Goal: Task Accomplishment & Management: Complete application form

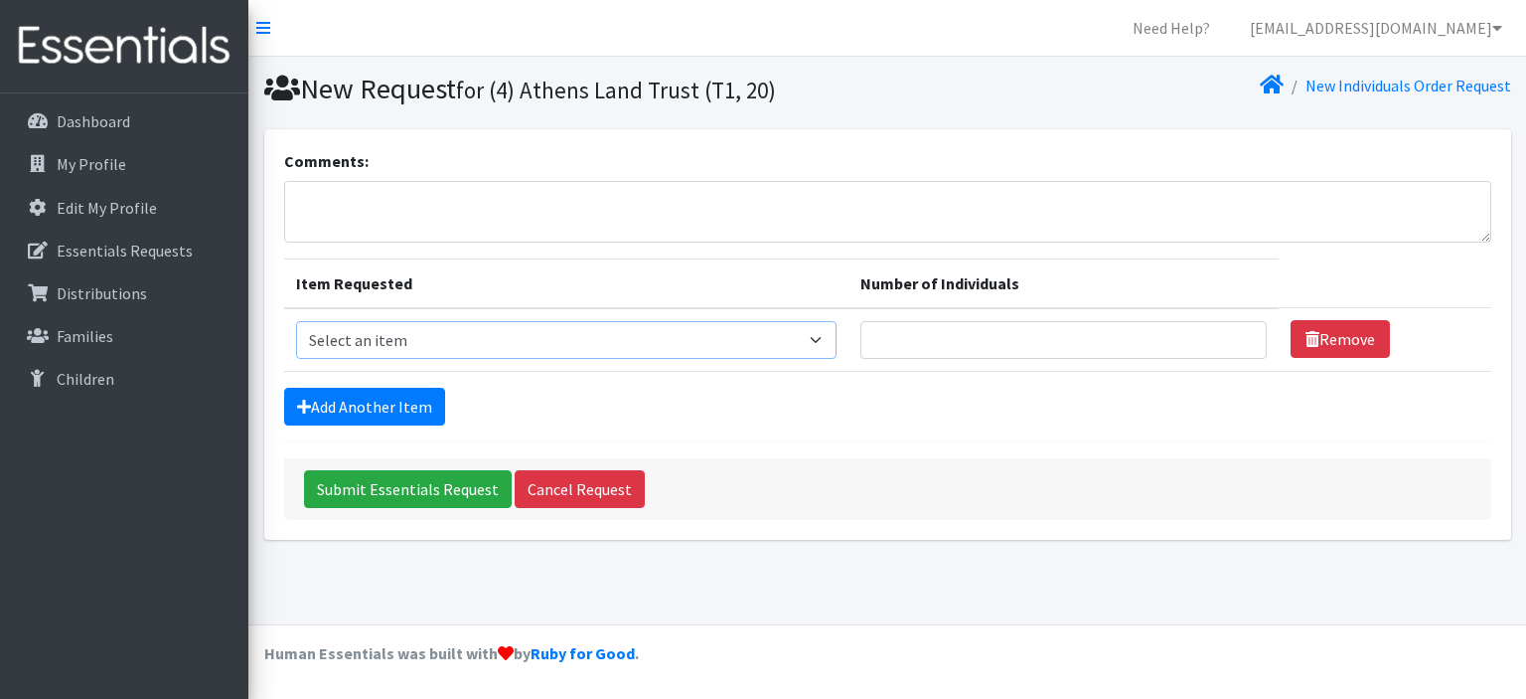
click at [831, 334] on select "Select an item A: Babies - Size 0 (Preemie) A: Babies - Size 01 (newborn) A: Ba…" at bounding box center [567, 340] width 542 height 38
select select "5610"
click at [296, 321] on select "Select an item A: Babies - Size 0 (Preemie) A: Babies - Size 01 (newborn) A: Ba…" at bounding box center [567, 340] width 542 height 38
click at [1103, 344] on input "Number of Individuals" at bounding box center [1063, 340] width 406 height 38
type input "1"
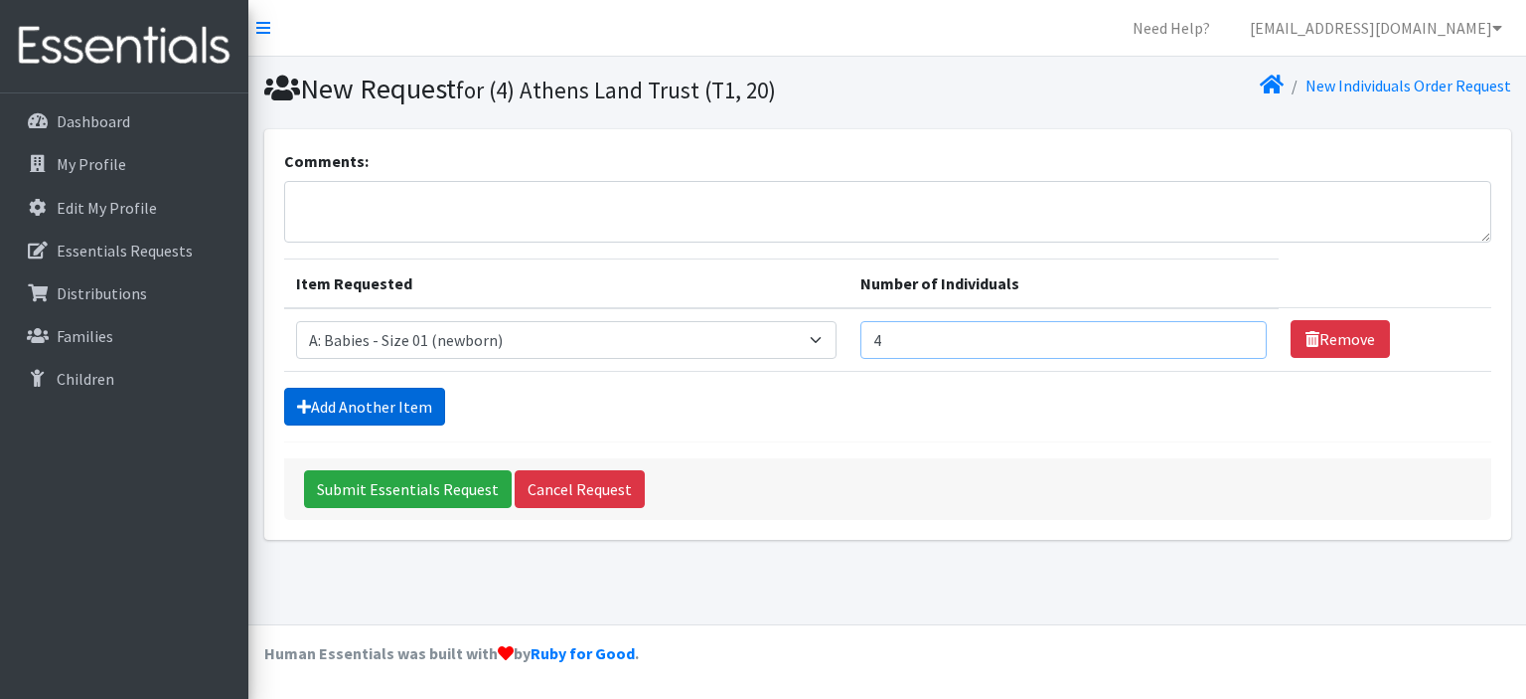
type input "4"
click at [353, 403] on link "Add Another Item" at bounding box center [364, 407] width 161 height 38
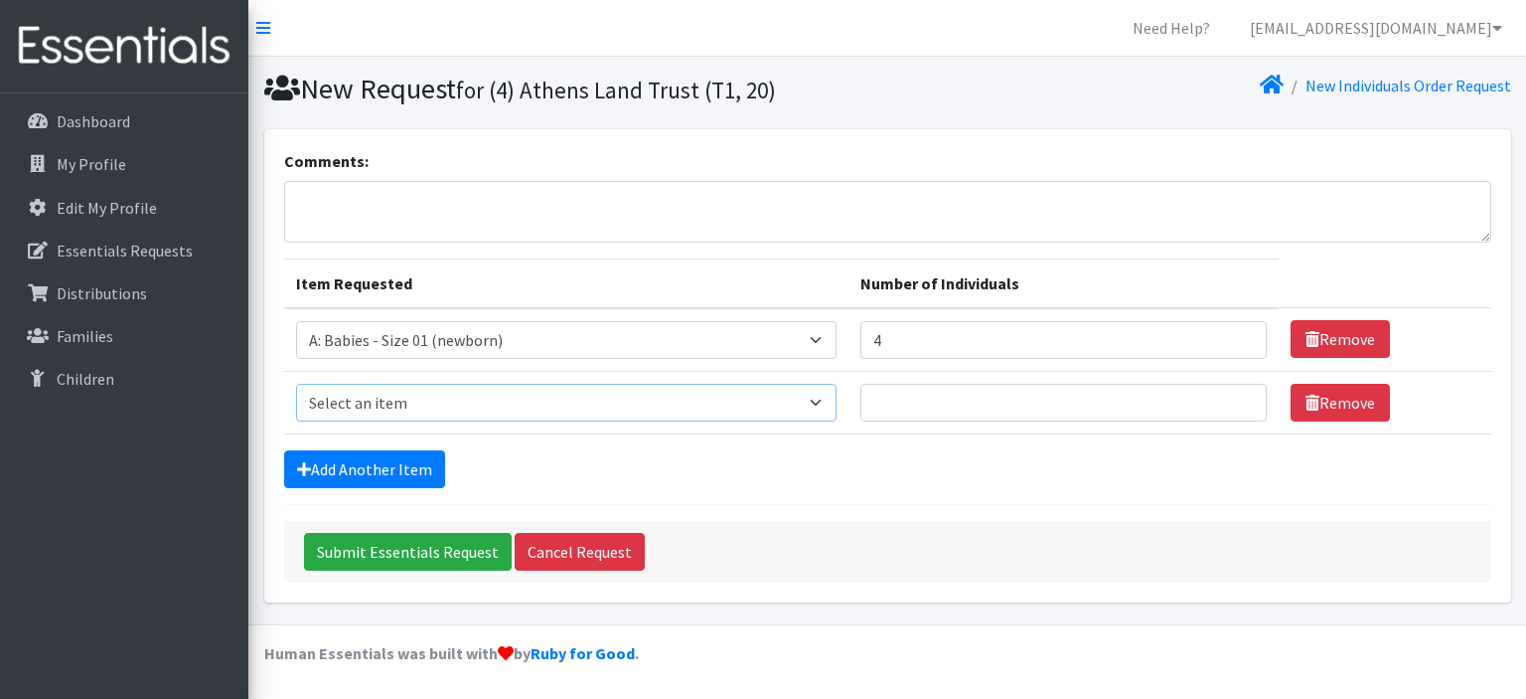
click at [461, 402] on select "Select an item A: Babies - Size 0 (Preemie) A: Babies - Size 01 (newborn) A: Ba…" at bounding box center [567, 403] width 542 height 38
select select "5611"
click at [296, 384] on select "Select an item A: Babies - Size 0 (Preemie) A: Babies - Size 01 (newborn) A: Ba…" at bounding box center [567, 403] width 542 height 38
click at [947, 406] on input "Number of Individuals" at bounding box center [1063, 403] width 406 height 38
type input "4"
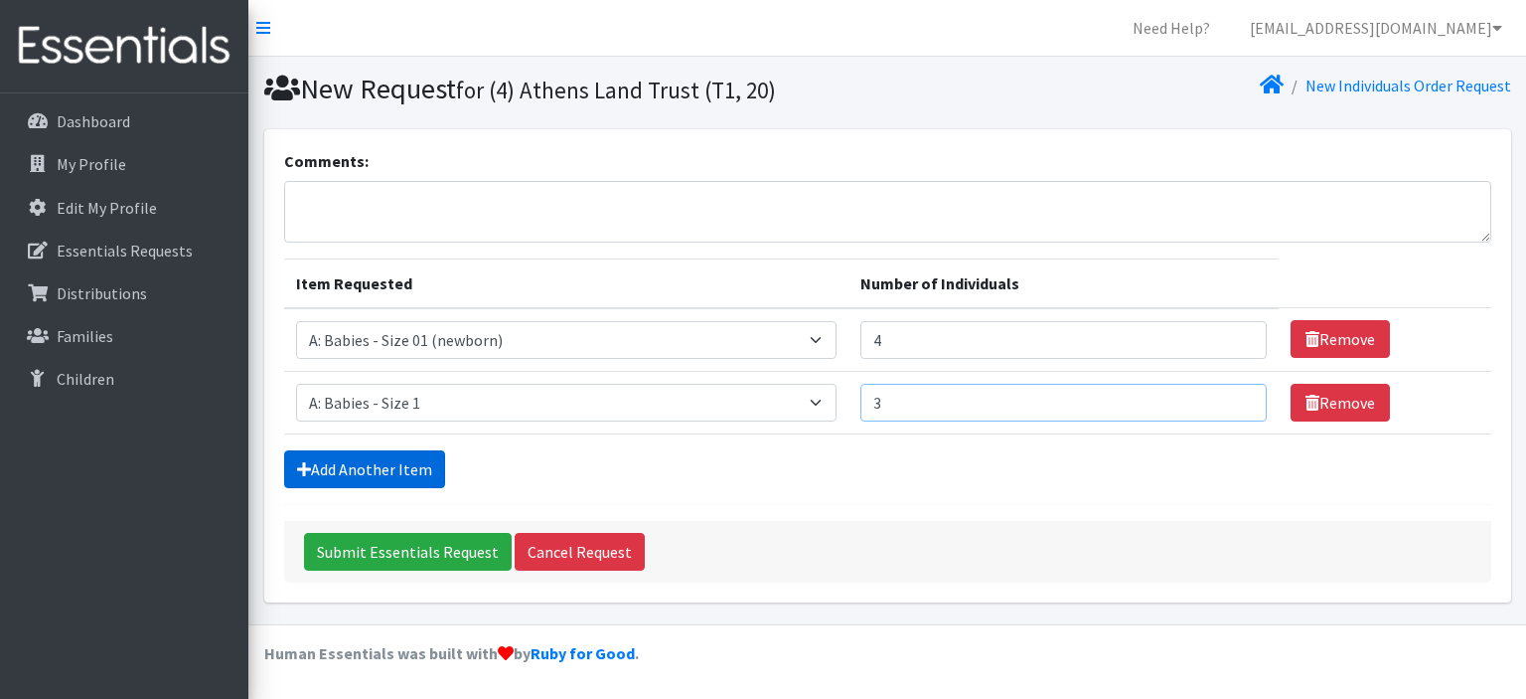
type input "3"
click at [400, 472] on link "Add Another Item" at bounding box center [364, 469] width 161 height 38
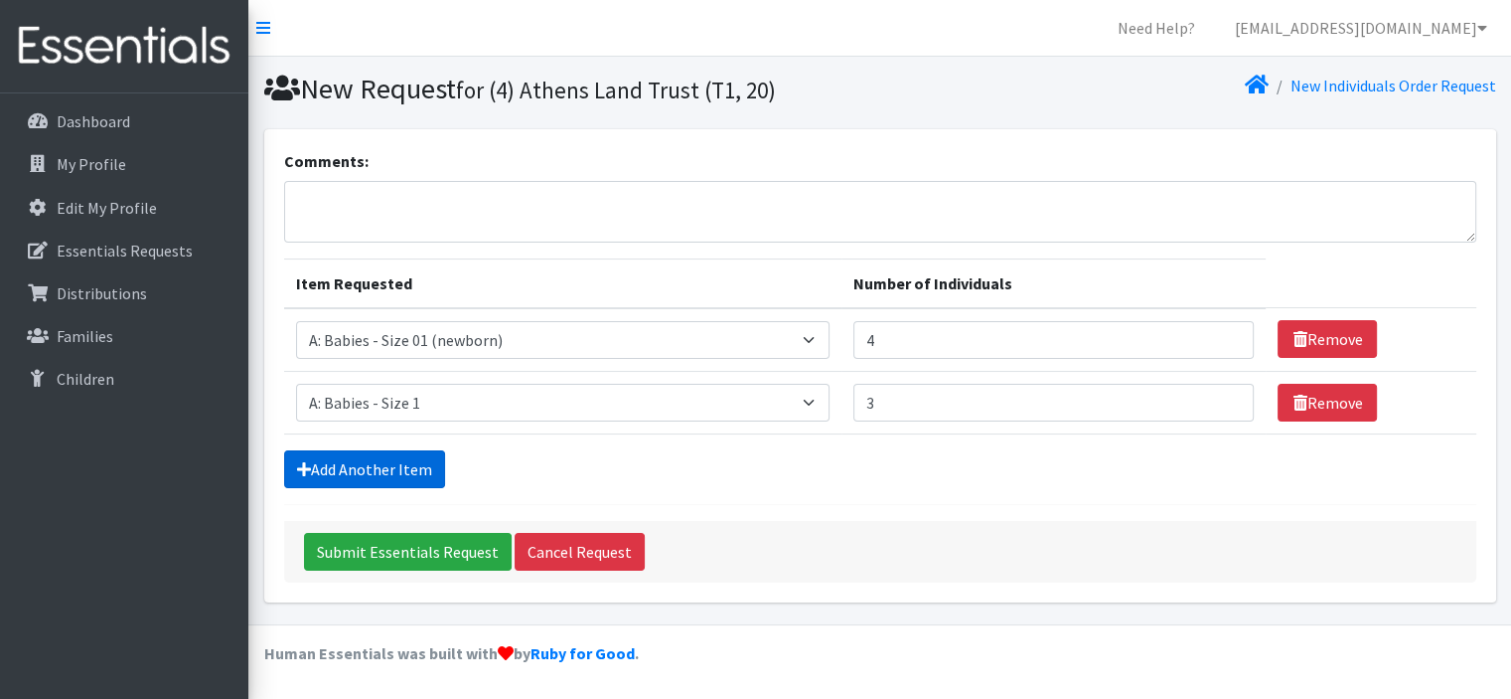
scroll to position [53, 0]
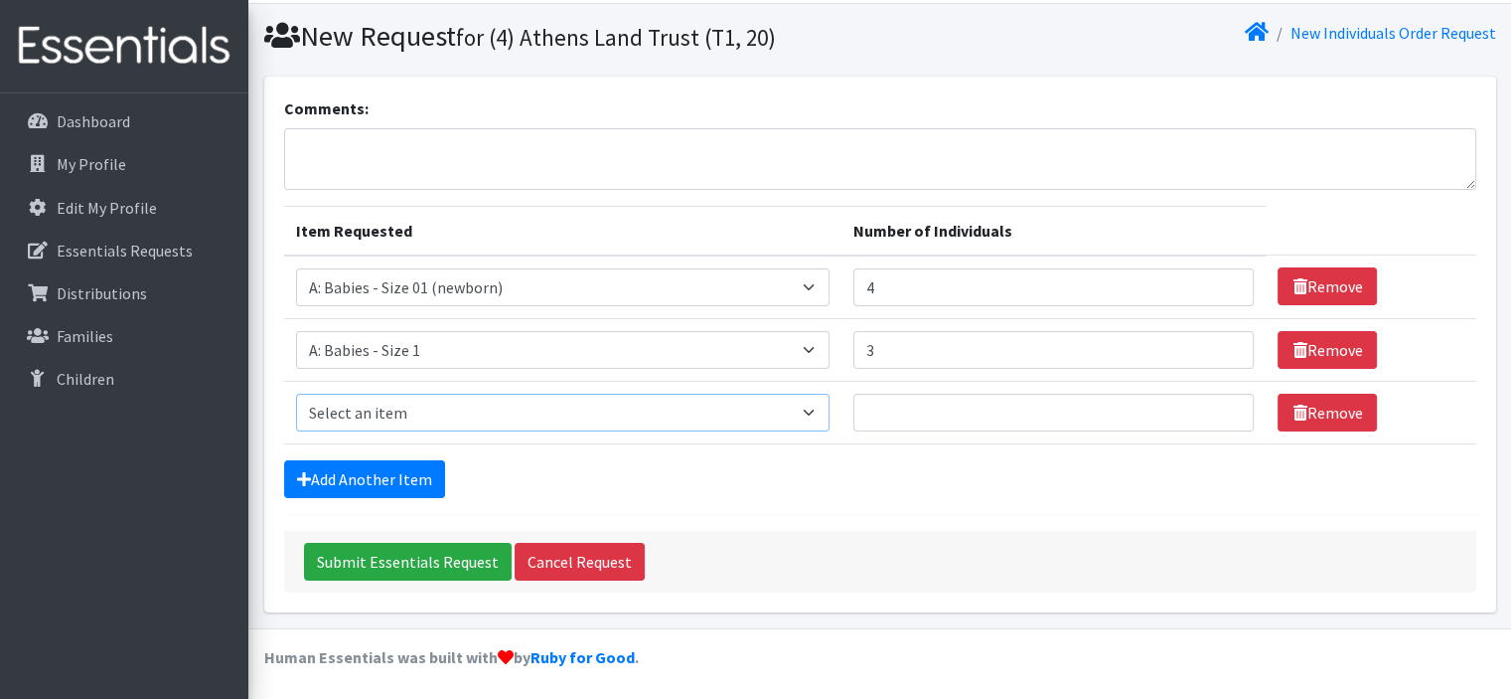
click at [815, 405] on select "Select an item A: Babies - Size 0 (Preemie) A: Babies - Size 01 (newborn) A: Ba…" at bounding box center [563, 412] width 535 height 38
select select "5612"
click at [296, 393] on select "Select an item A: Babies - Size 0 (Preemie) A: Babies - Size 01 (newborn) A: Ba…" at bounding box center [563, 412] width 535 height 38
click at [898, 421] on input "Number of Individuals" at bounding box center [1054, 412] width 400 height 38
type input "2"
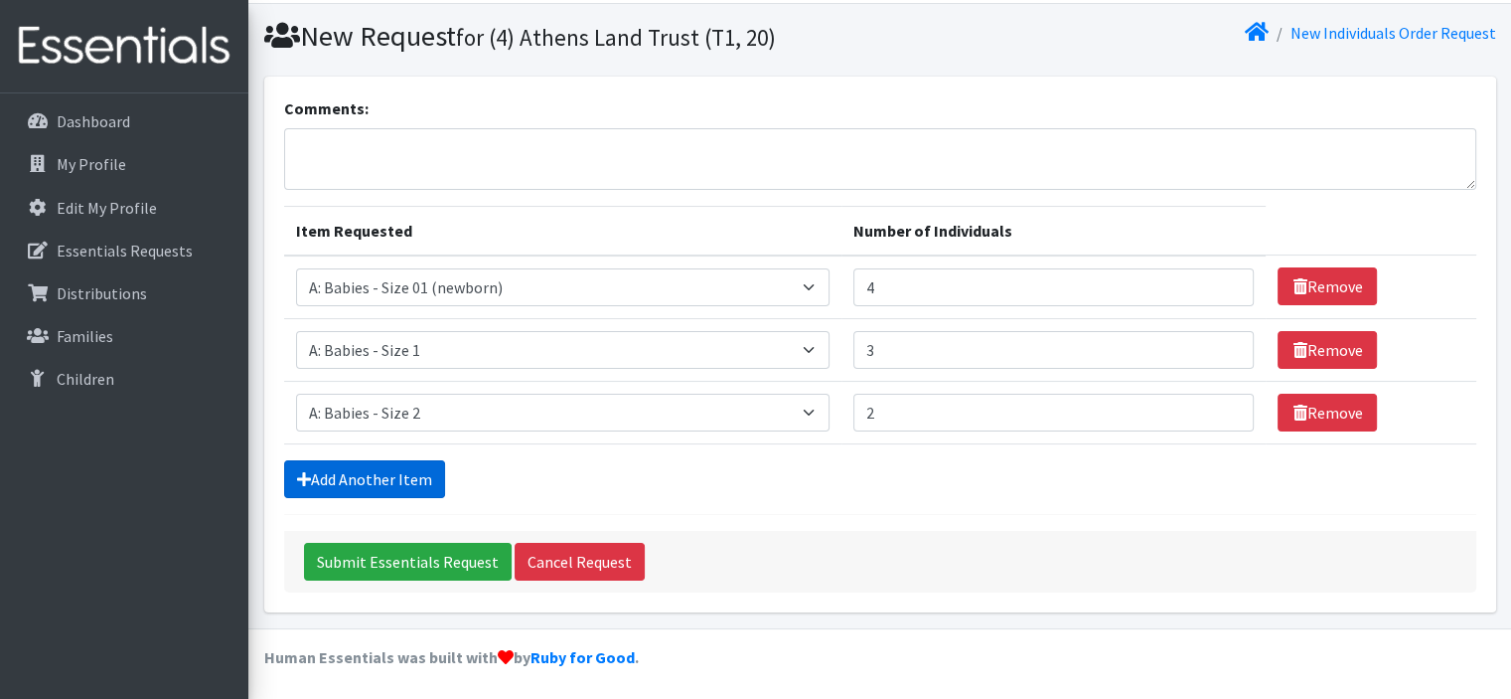
click at [325, 473] on link "Add Another Item" at bounding box center [364, 479] width 161 height 38
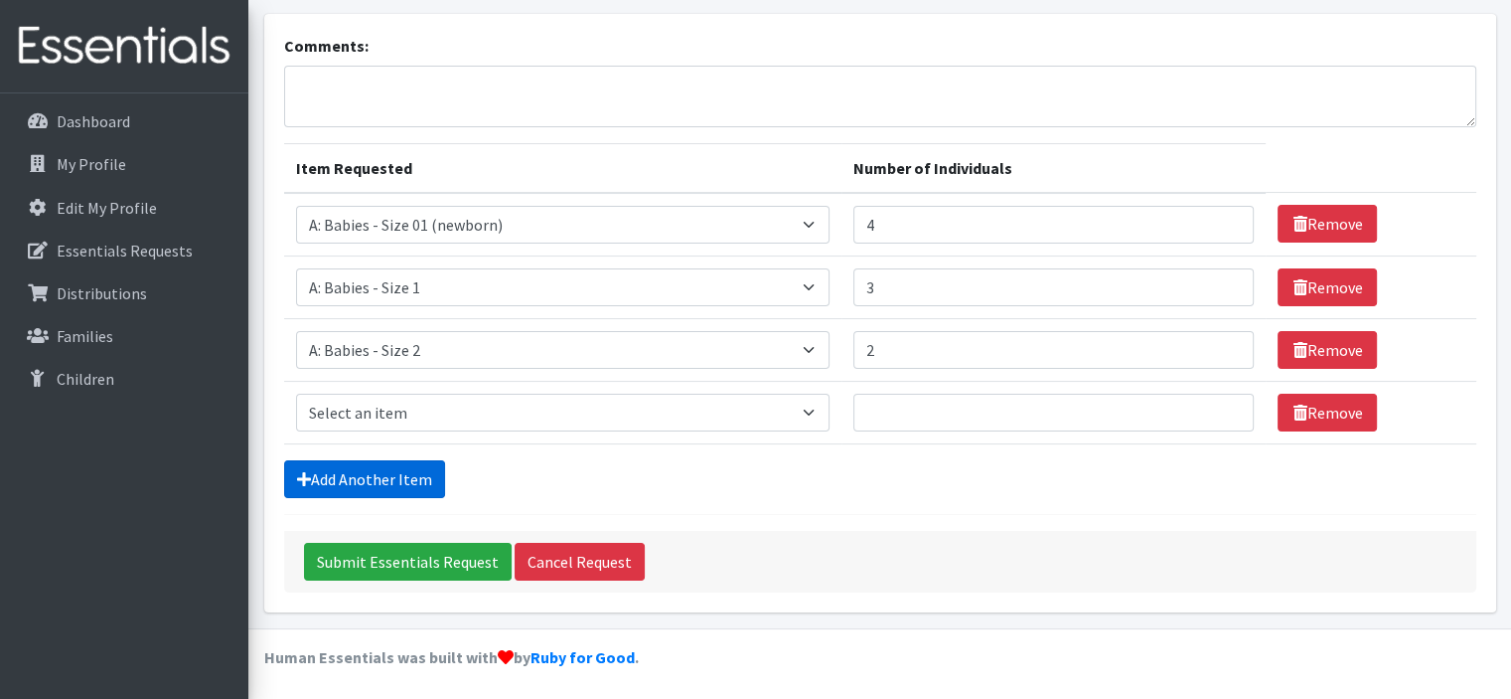
scroll to position [115, 0]
click at [828, 420] on select "Select an item A: Babies - Size 0 (Preemie) A: Babies - Size 01 (newborn) A: Ba…" at bounding box center [563, 412] width 535 height 38
select select "5613"
click at [296, 393] on select "Select an item A: Babies - Size 0 (Preemie) A: Babies - Size 01 (newborn) A: Ba…" at bounding box center [563, 412] width 535 height 38
click at [968, 412] on input "Number of Individuals" at bounding box center [1054, 412] width 400 height 38
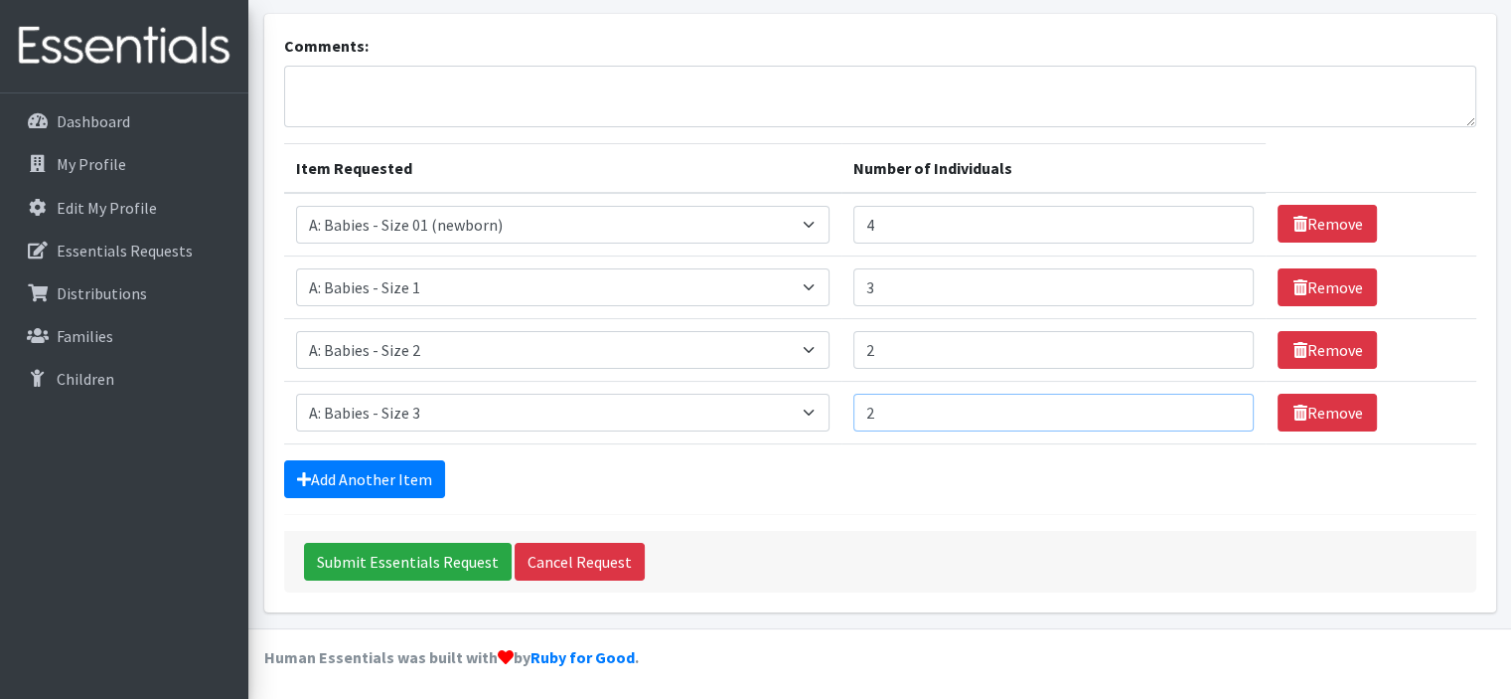
type input "2"
click at [304, 543] on input "Submit Essentials Request" at bounding box center [408, 562] width 208 height 38
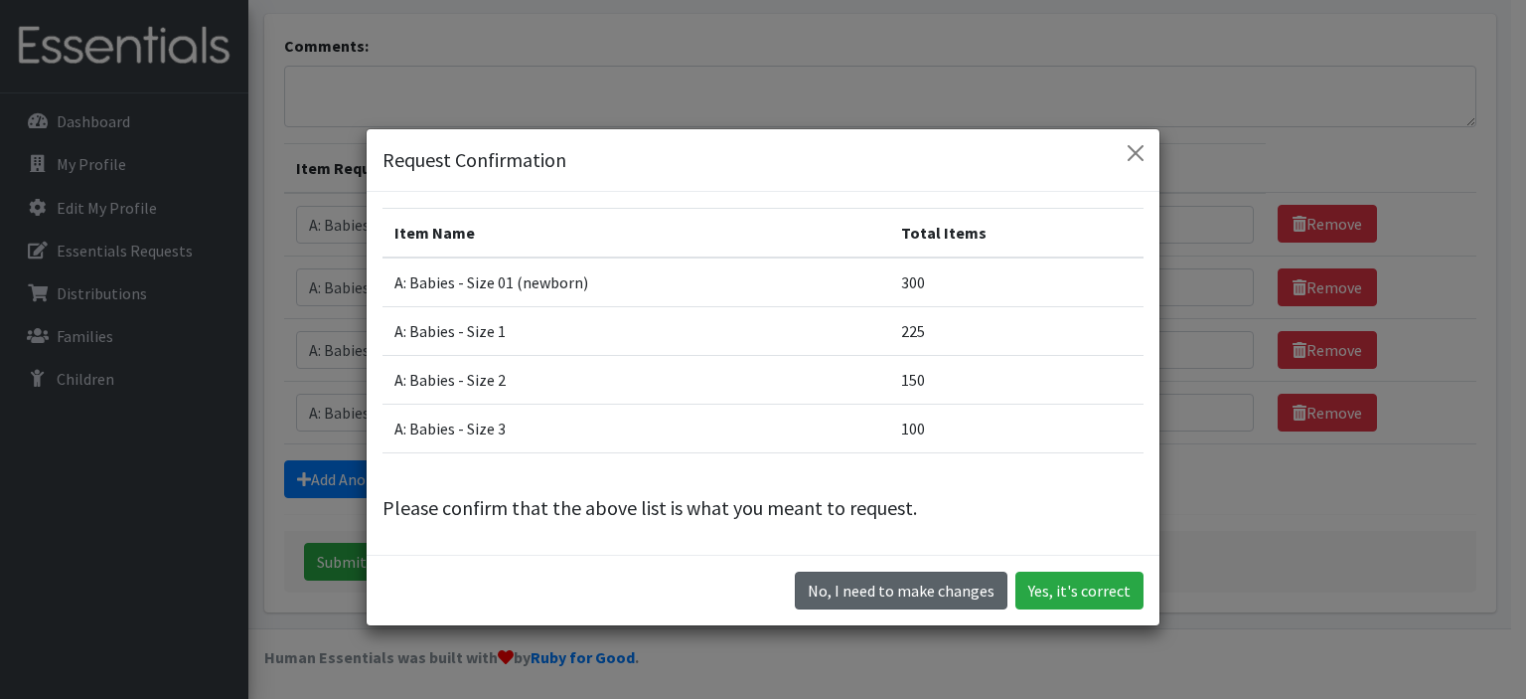
click at [926, 599] on button "No, I need to make changes" at bounding box center [901, 590] width 213 height 38
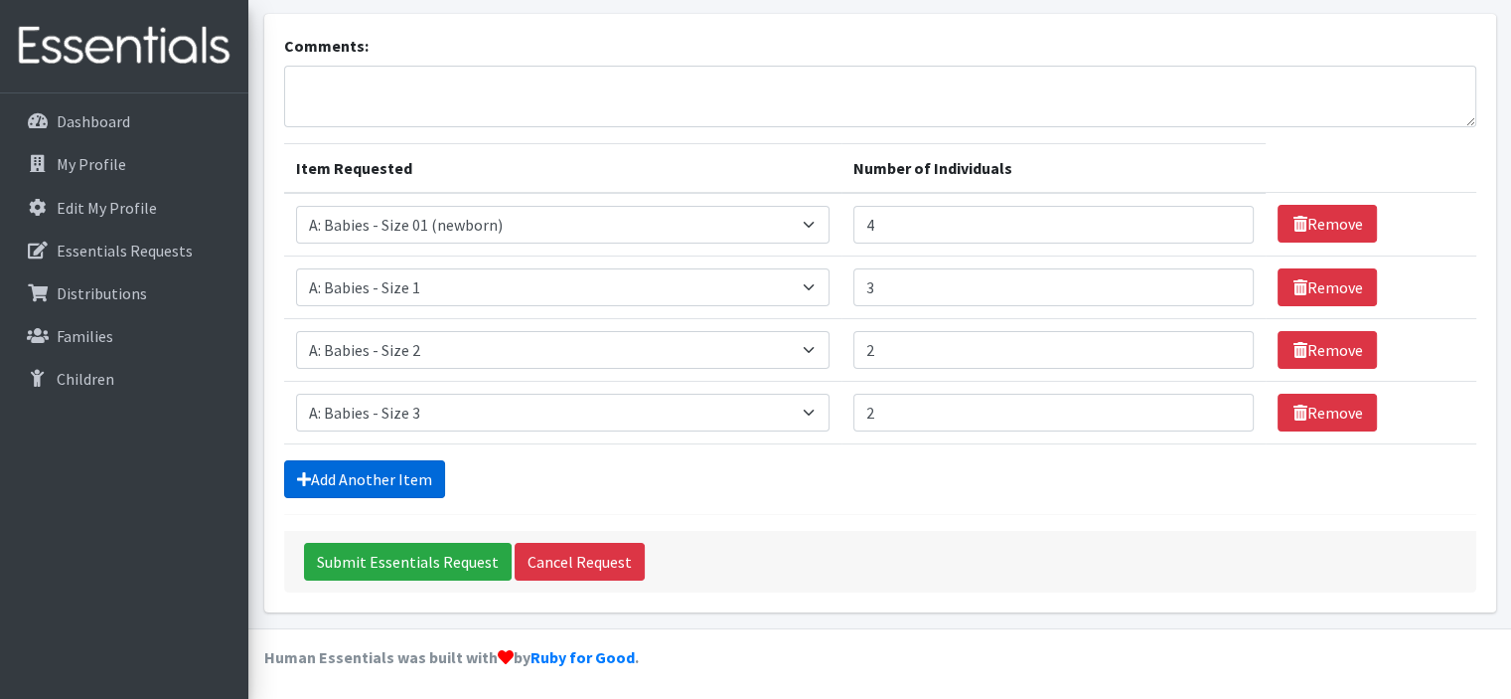
click at [346, 484] on link "Add Another Item" at bounding box center [364, 479] width 161 height 38
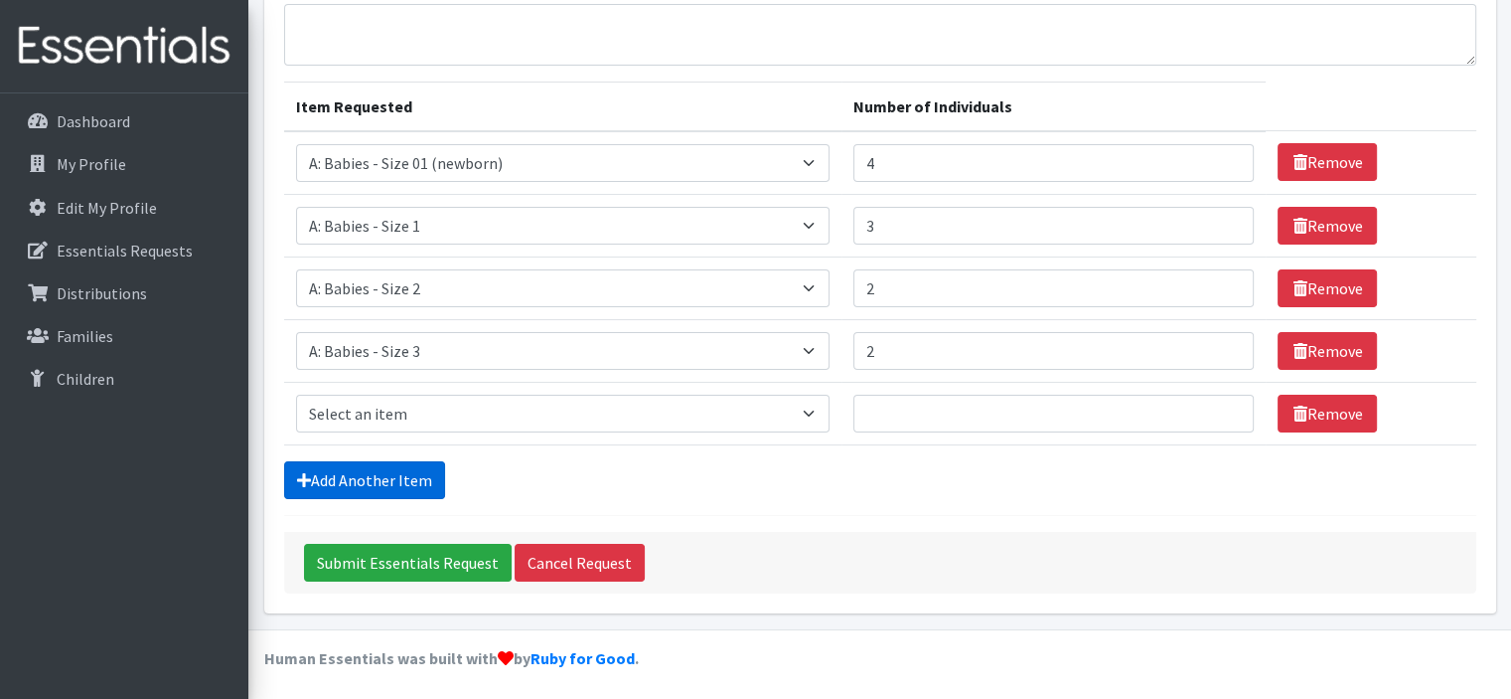
scroll to position [178, 0]
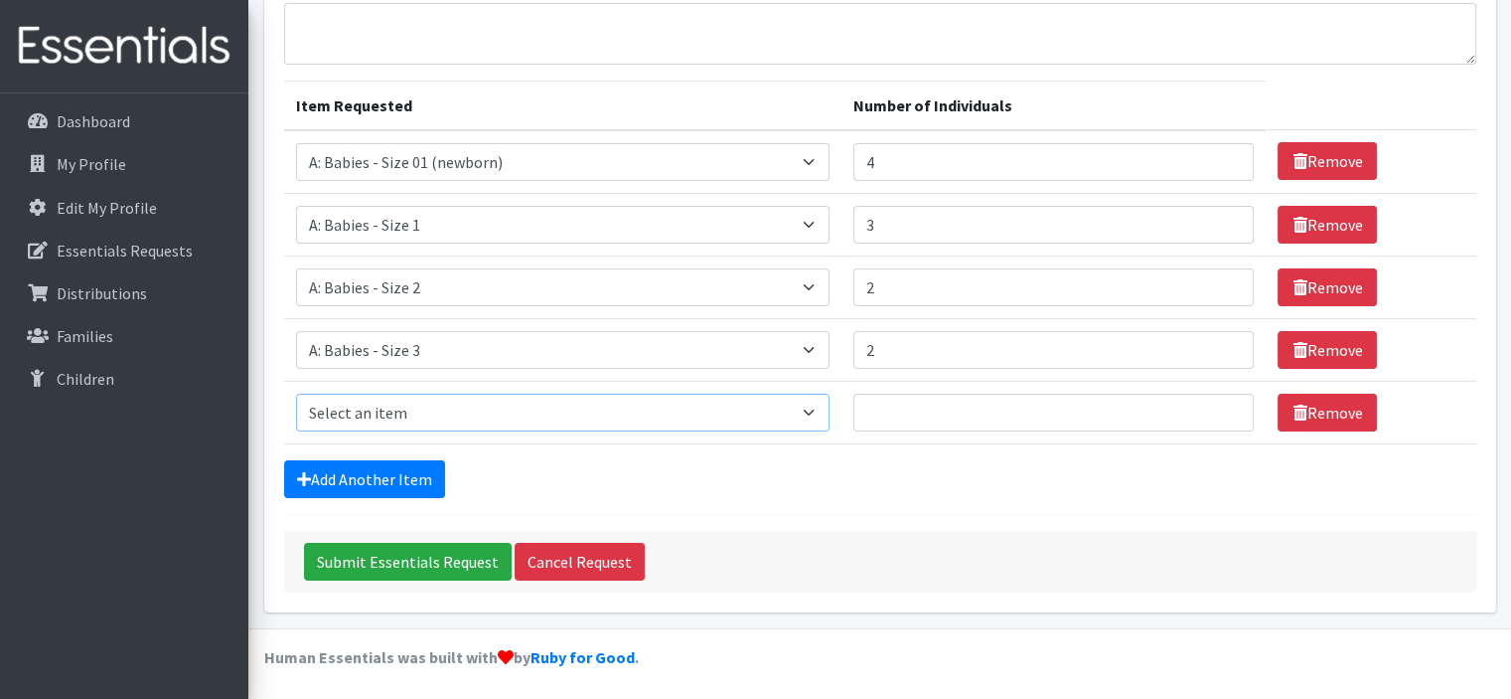
click at [791, 416] on select "Select an item A: Babies - Size 0 (Preemie) A: Babies - Size 01 (newborn) A: Ba…" at bounding box center [563, 412] width 535 height 38
select select "5614"
click at [296, 393] on select "Select an item A: Babies - Size 0 (Preemie) A: Babies - Size 01 (newborn) A: Ba…" at bounding box center [563, 412] width 535 height 38
click at [933, 410] on input "Number of Individuals" at bounding box center [1054, 412] width 400 height 38
type input "2"
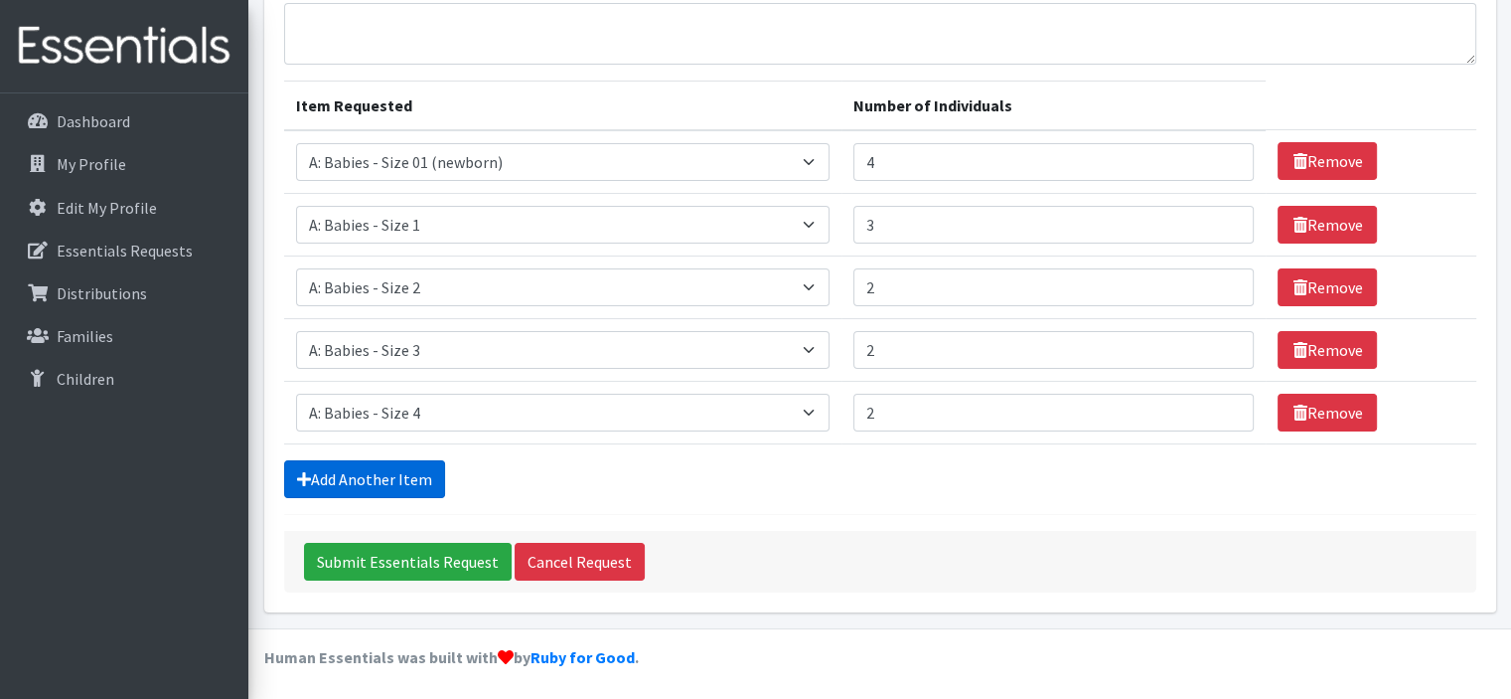
click at [372, 484] on link "Add Another Item" at bounding box center [364, 479] width 161 height 38
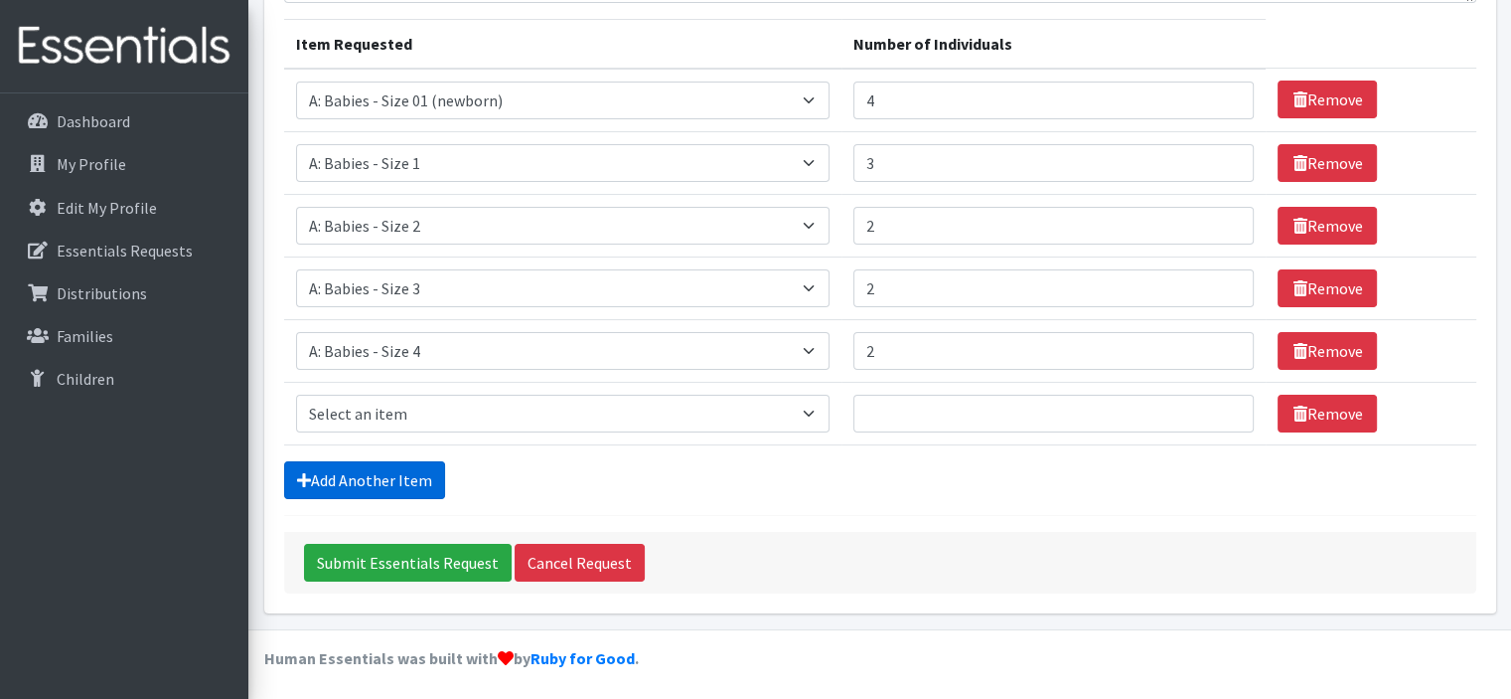
scroll to position [240, 0]
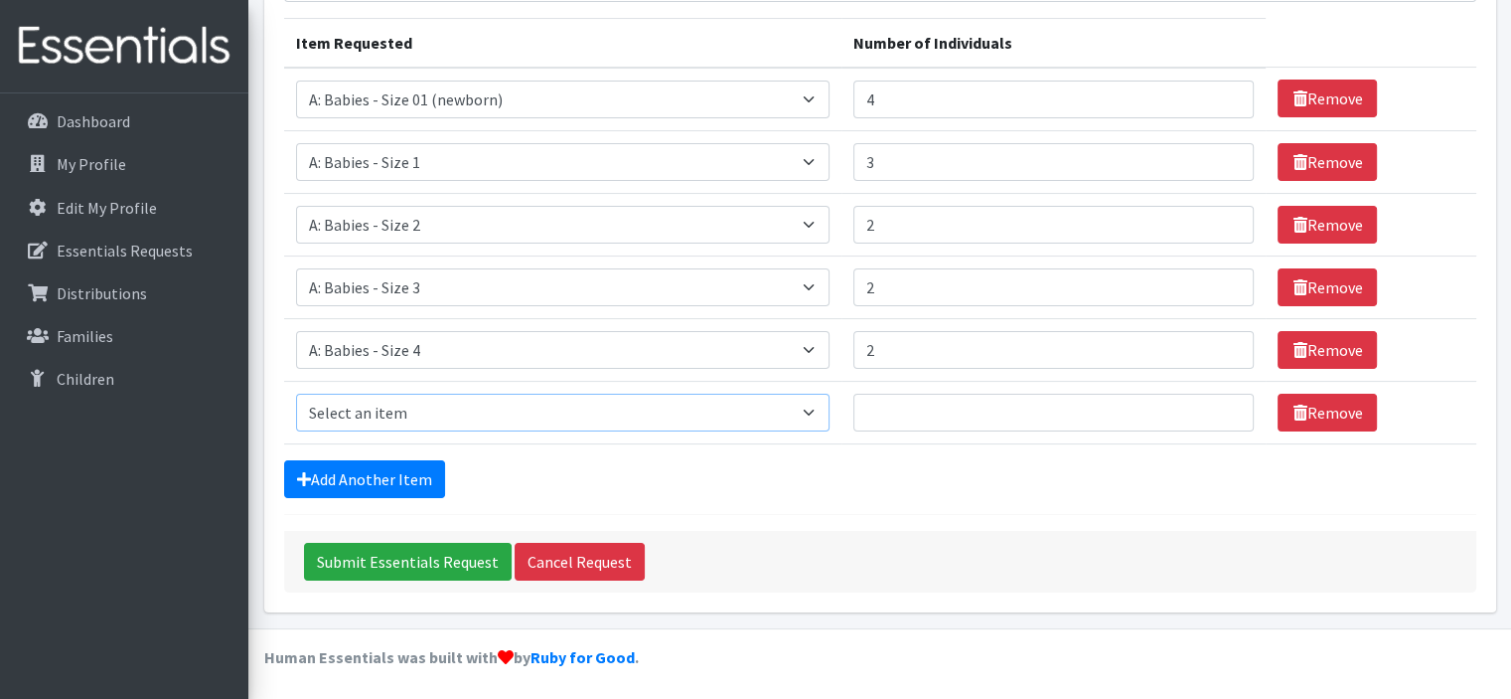
click at [378, 406] on select "Select an item A: Babies - Size 0 (Preemie) A: Babies - Size 01 (newborn) A: Ba…" at bounding box center [563, 412] width 535 height 38
select select "8888"
click at [296, 393] on select "Select an item A: Babies - Size 0 (Preemie) A: Babies - Size 01 (newborn) A: Ba…" at bounding box center [563, 412] width 535 height 38
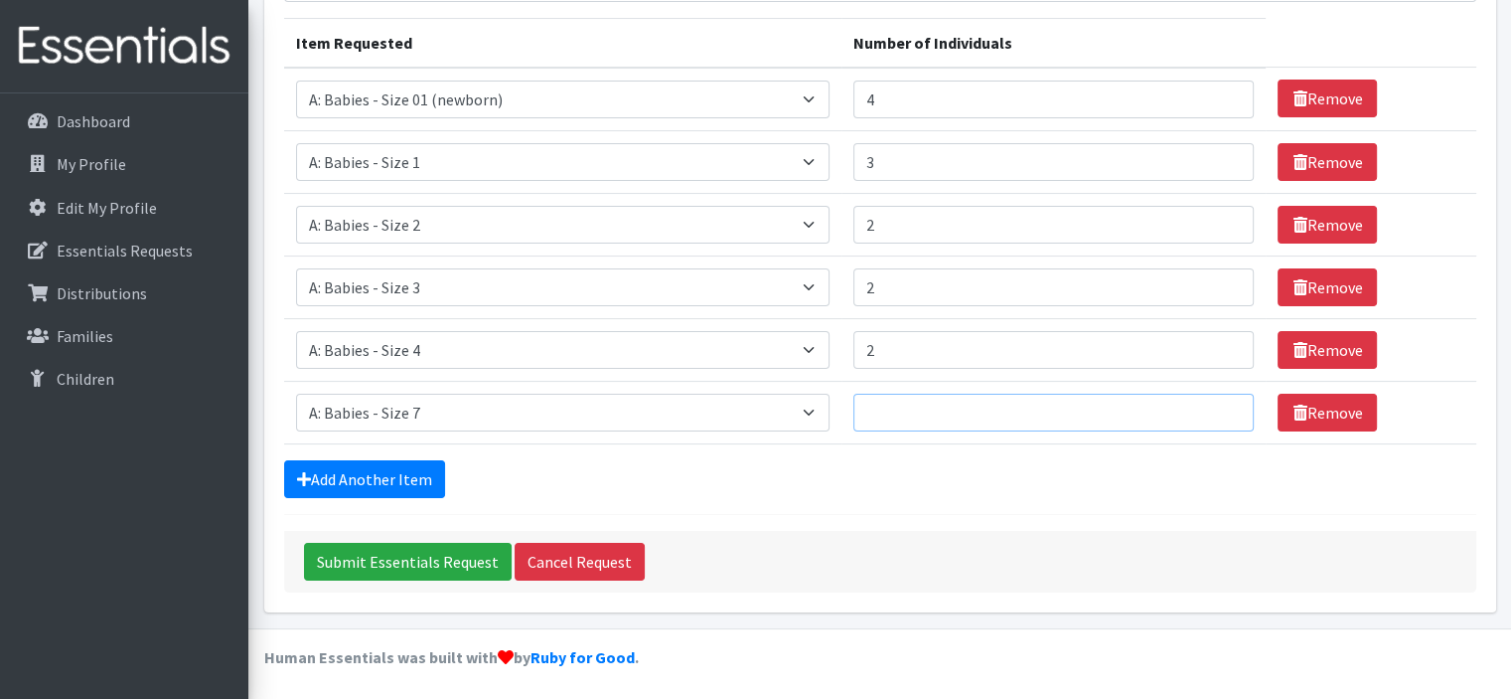
click at [896, 412] on input "Number of Individuals" at bounding box center [1054, 412] width 400 height 38
type input "4"
click at [717, 417] on select "Select an item A: Babies - Size 0 (Preemie) A: Babies - Size 01 (newborn) A: Ba…" at bounding box center [563, 412] width 535 height 38
select select "5617"
click at [296, 393] on select "Select an item A: Babies - Size 0 (Preemie) A: Babies - Size 01 (newborn) A: Ba…" at bounding box center [563, 412] width 535 height 38
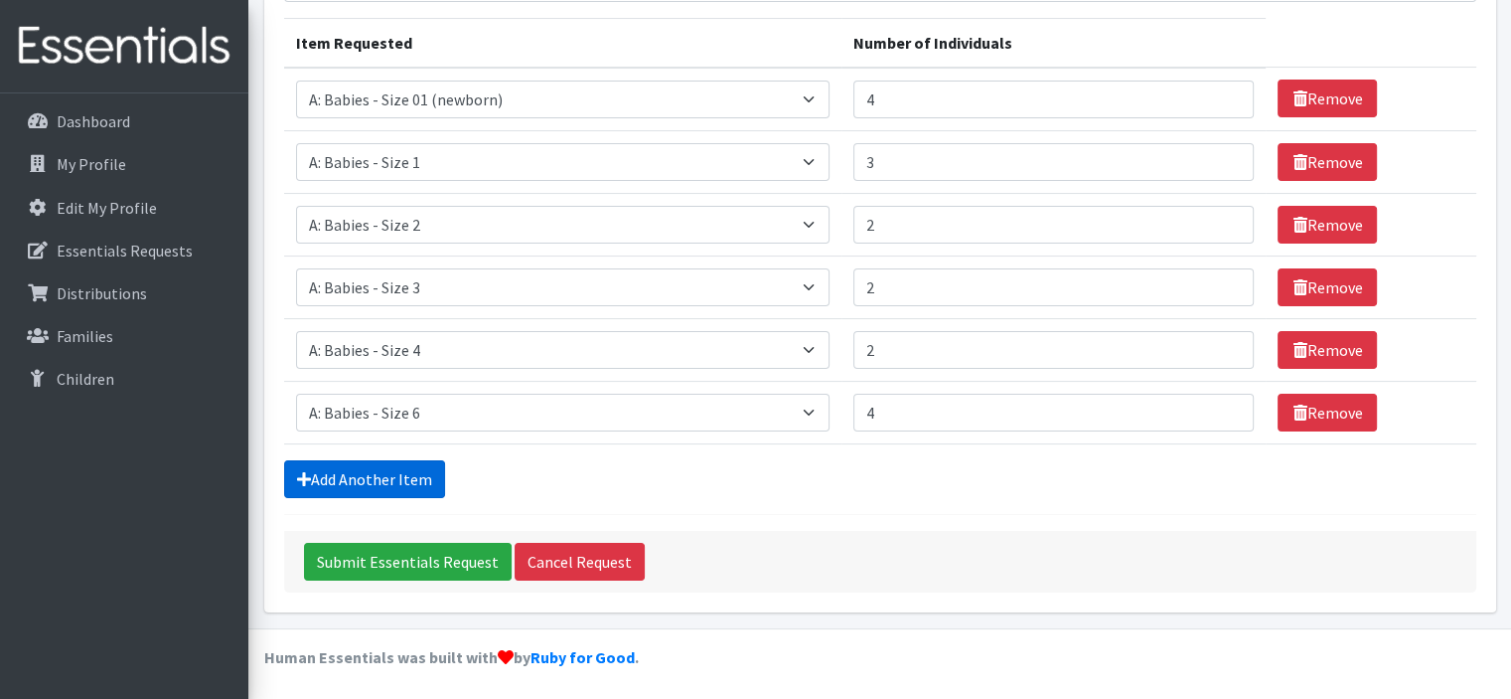
click at [387, 469] on link "Add Another Item" at bounding box center [364, 479] width 161 height 38
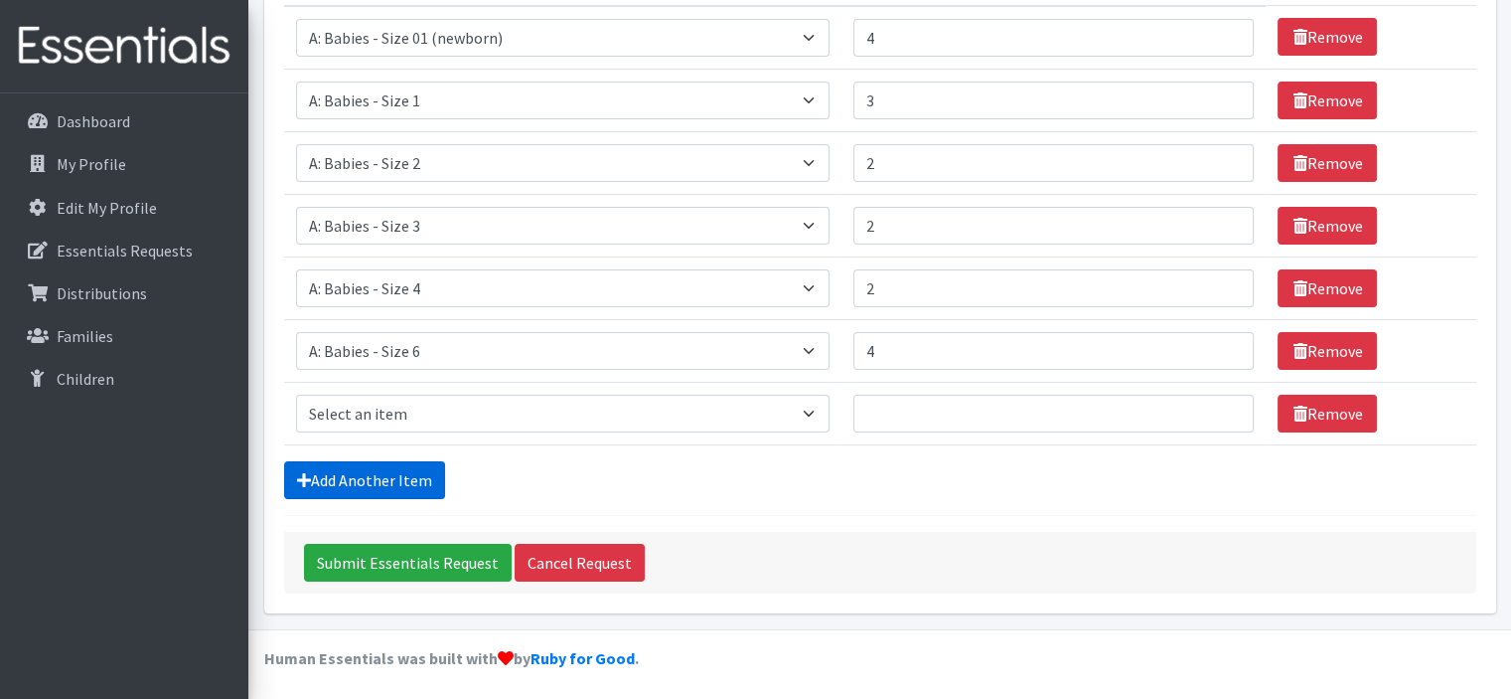
scroll to position [302, 0]
click at [508, 419] on select "Select an item A: Babies - Size 0 (Preemie) A: Babies - Size 01 (newborn) A: Ba…" at bounding box center [563, 413] width 535 height 38
select select "5597"
click at [296, 394] on select "Select an item A: Babies - Size 0 (Preemie) A: Babies - Size 01 (newborn) A: Ba…" at bounding box center [563, 413] width 535 height 38
click at [916, 408] on input "Number of Individuals" at bounding box center [1054, 413] width 400 height 38
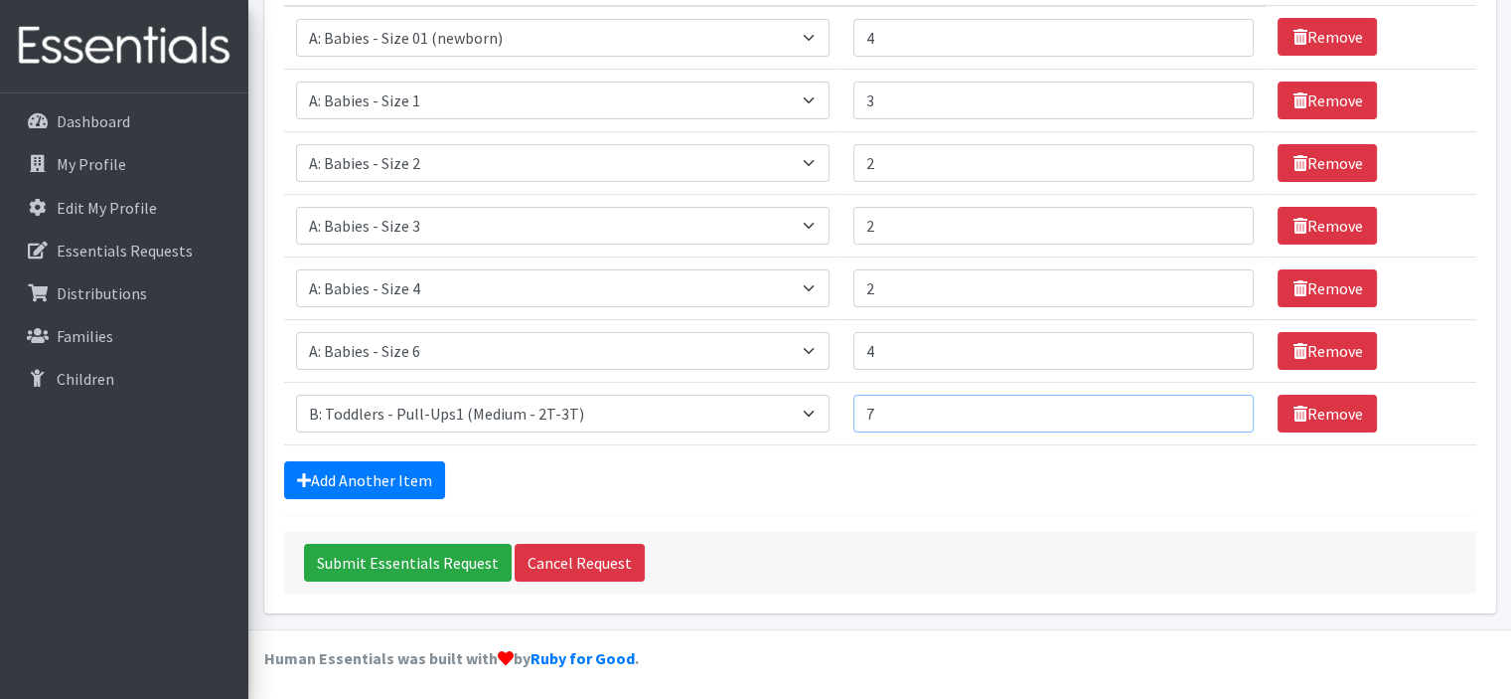
type input "7"
click at [304, 544] on input "Submit Essentials Request" at bounding box center [408, 563] width 208 height 38
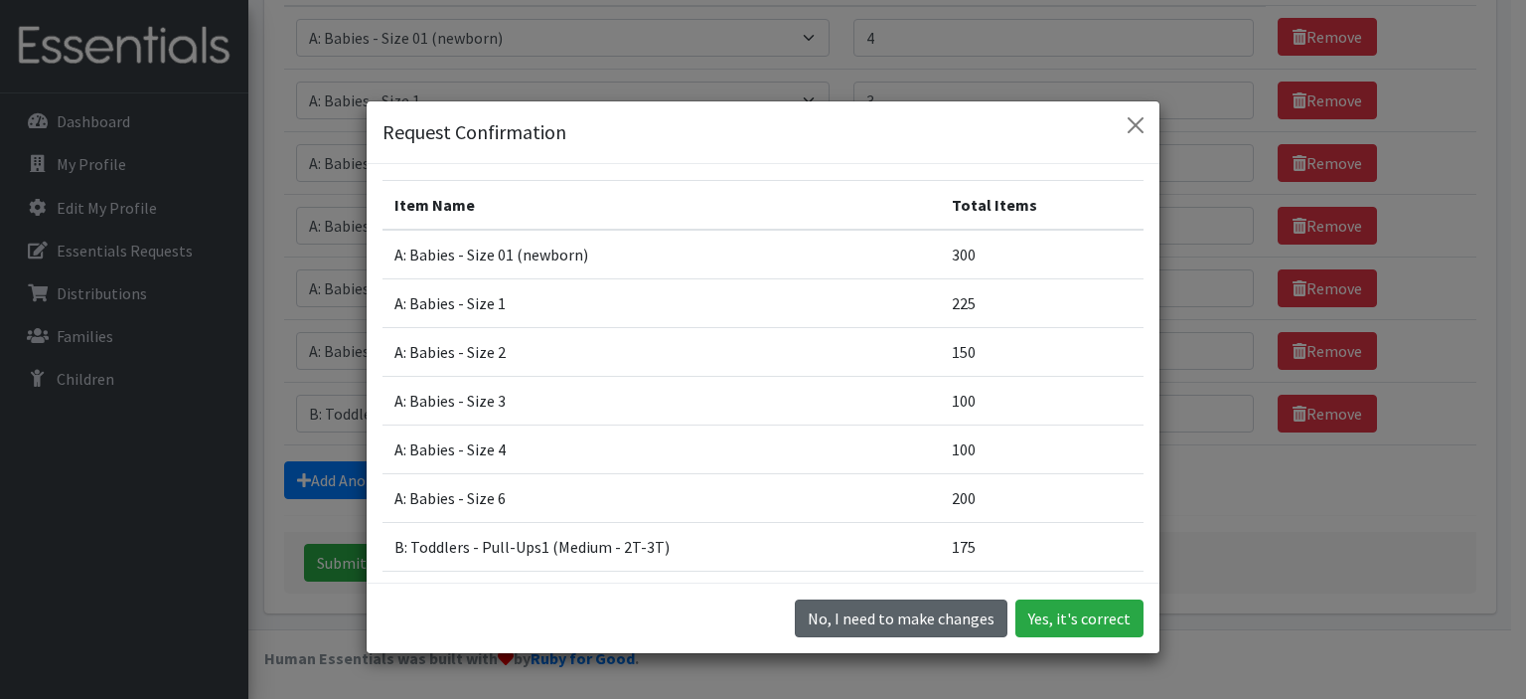
click at [926, 624] on button "No, I need to make changes" at bounding box center [901, 618] width 213 height 38
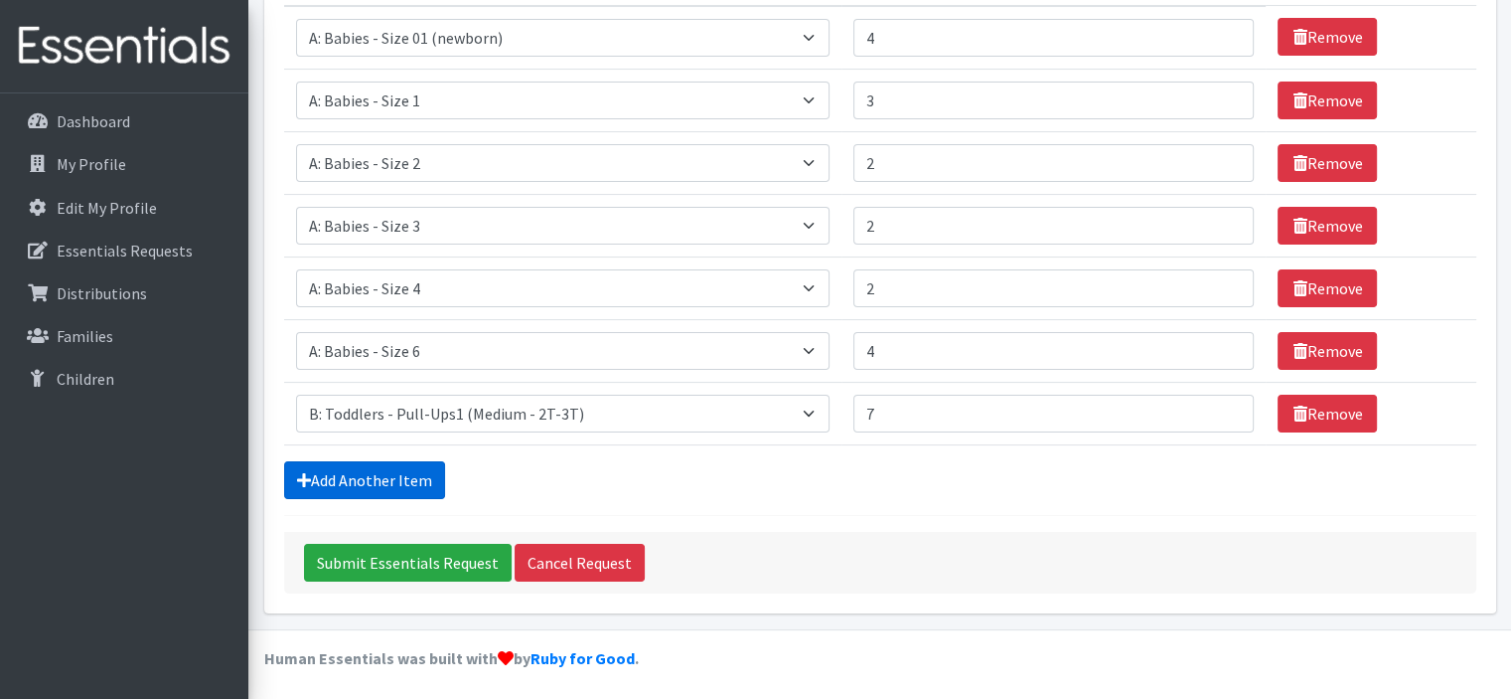
click at [393, 480] on link "Add Another Item" at bounding box center [364, 480] width 161 height 38
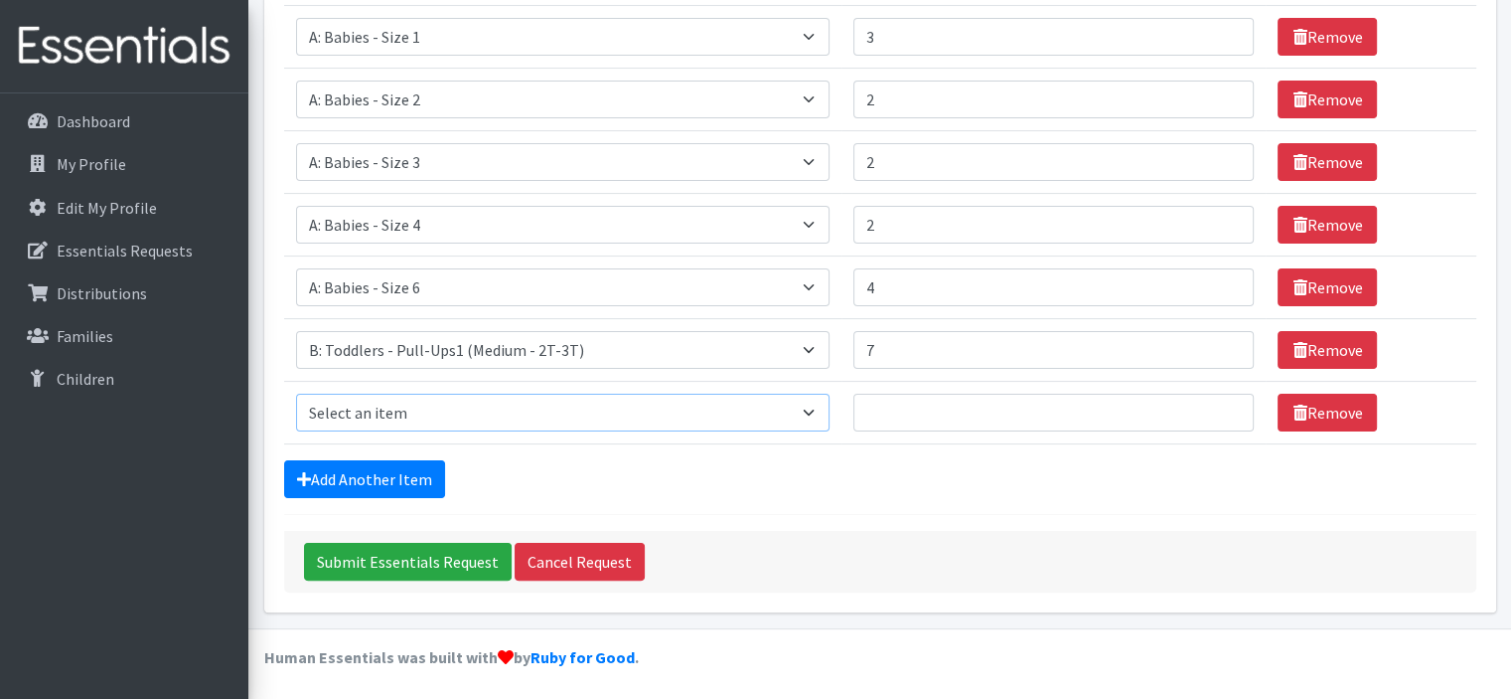
click at [411, 407] on select "Select an item A: Babies - Size 0 (Preemie) A: Babies - Size 01 (newborn) A: Ba…" at bounding box center [563, 412] width 535 height 38
select select "5598"
click at [296, 393] on select "Select an item A: Babies - Size 0 (Preemie) A: Babies - Size 01 (newborn) A: Ba…" at bounding box center [563, 412] width 535 height 38
click at [898, 413] on input "Number of Individuals" at bounding box center [1054, 412] width 400 height 38
type input "4"
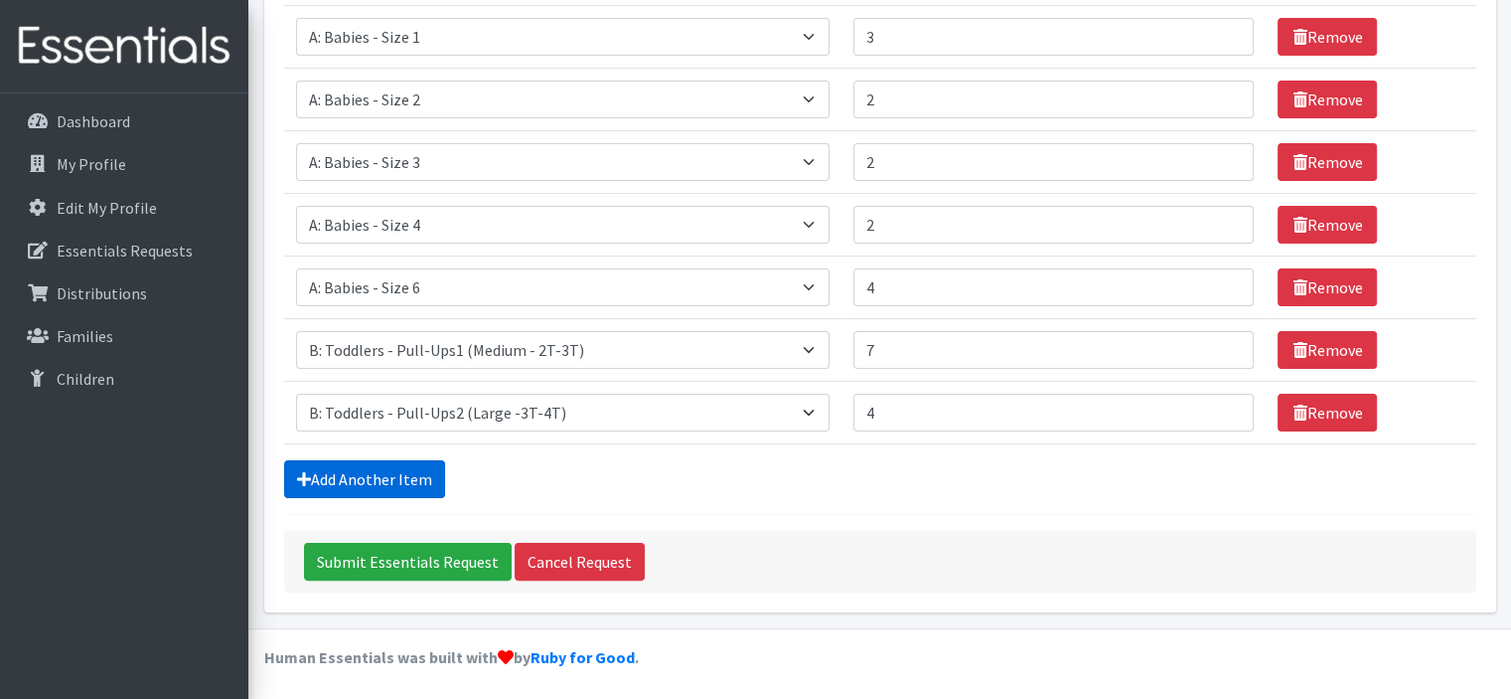
click at [333, 475] on link "Add Another Item" at bounding box center [364, 479] width 161 height 38
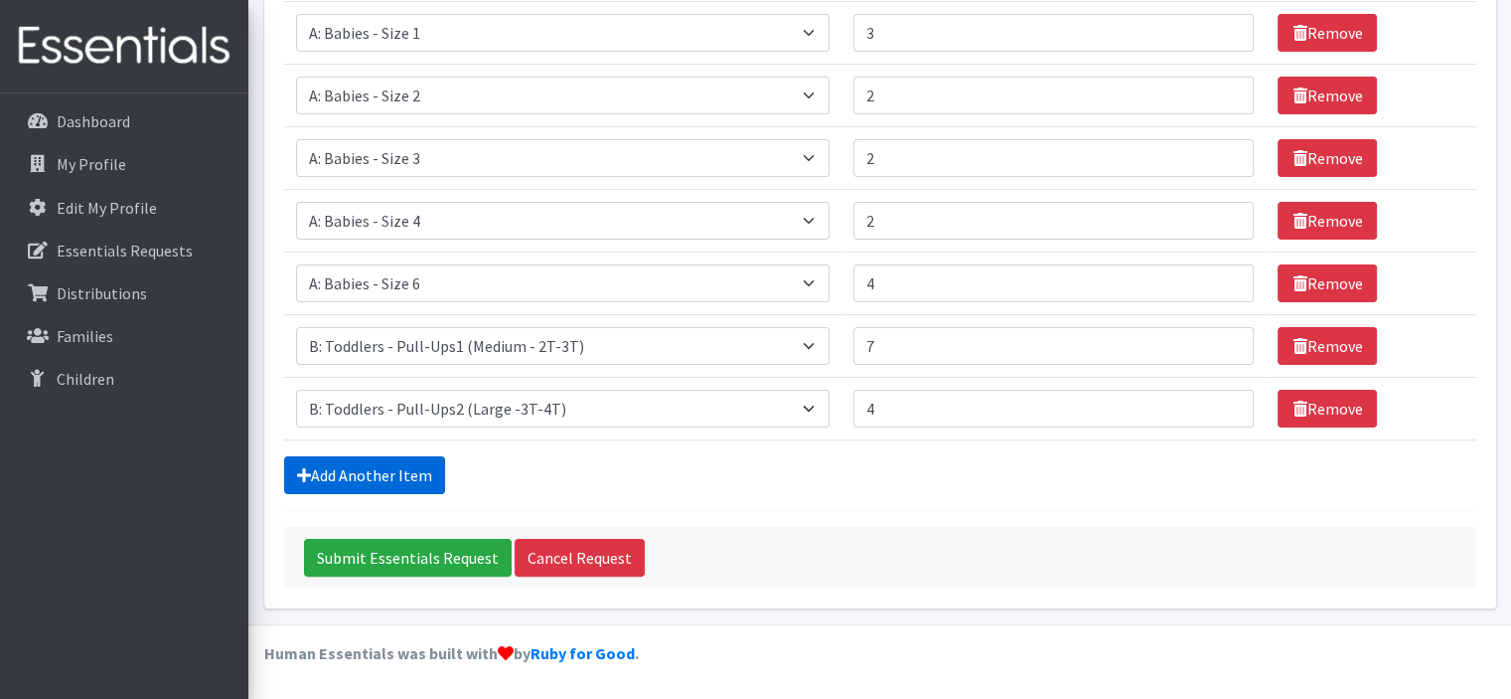
scroll to position [427, 0]
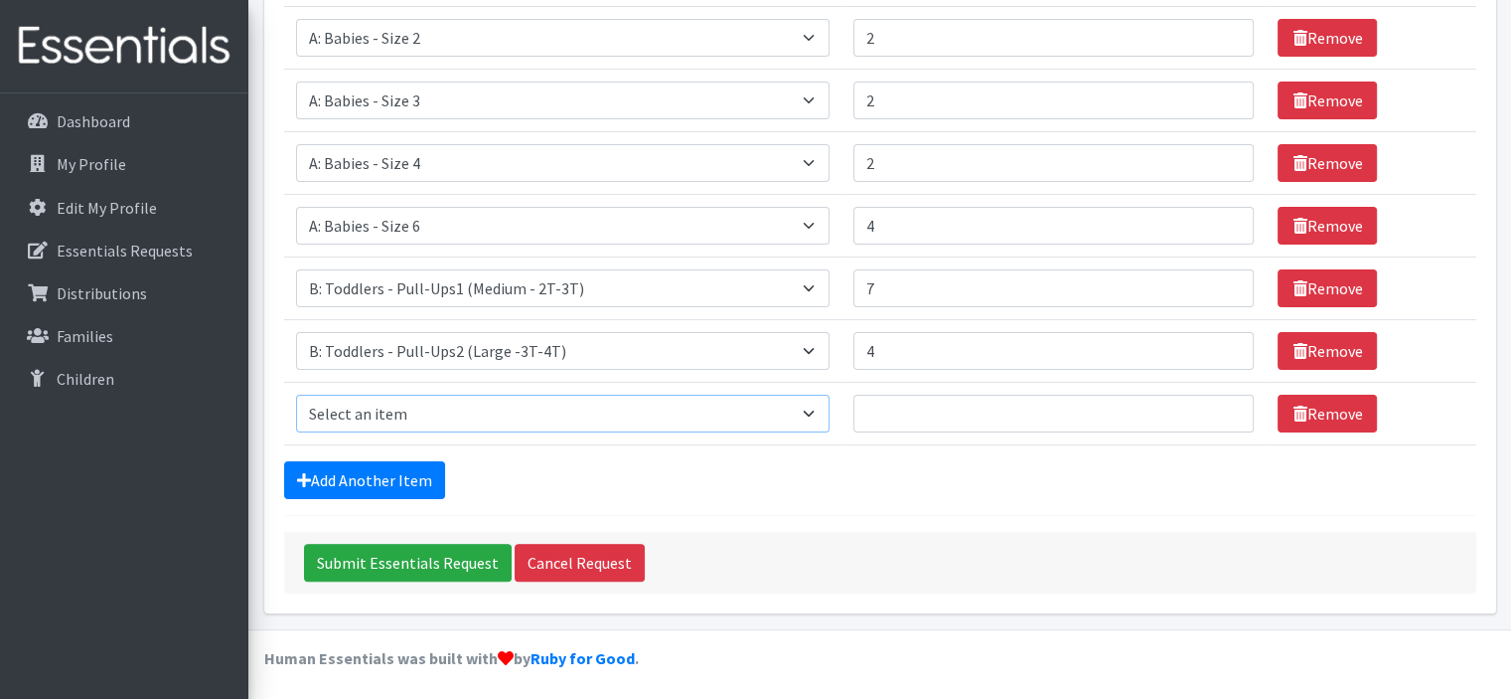
click at [401, 421] on select "Select an item A: Babies - Size 0 (Preemie) A: Babies - Size 01 (newborn) A: Ba…" at bounding box center [563, 413] width 535 height 38
select select "5599"
click at [296, 394] on select "Select an item A: Babies - Size 0 (Preemie) A: Babies - Size 01 (newborn) A: Ba…" at bounding box center [563, 413] width 535 height 38
click at [918, 420] on input "Number of Individuals" at bounding box center [1054, 413] width 400 height 38
type input "3"
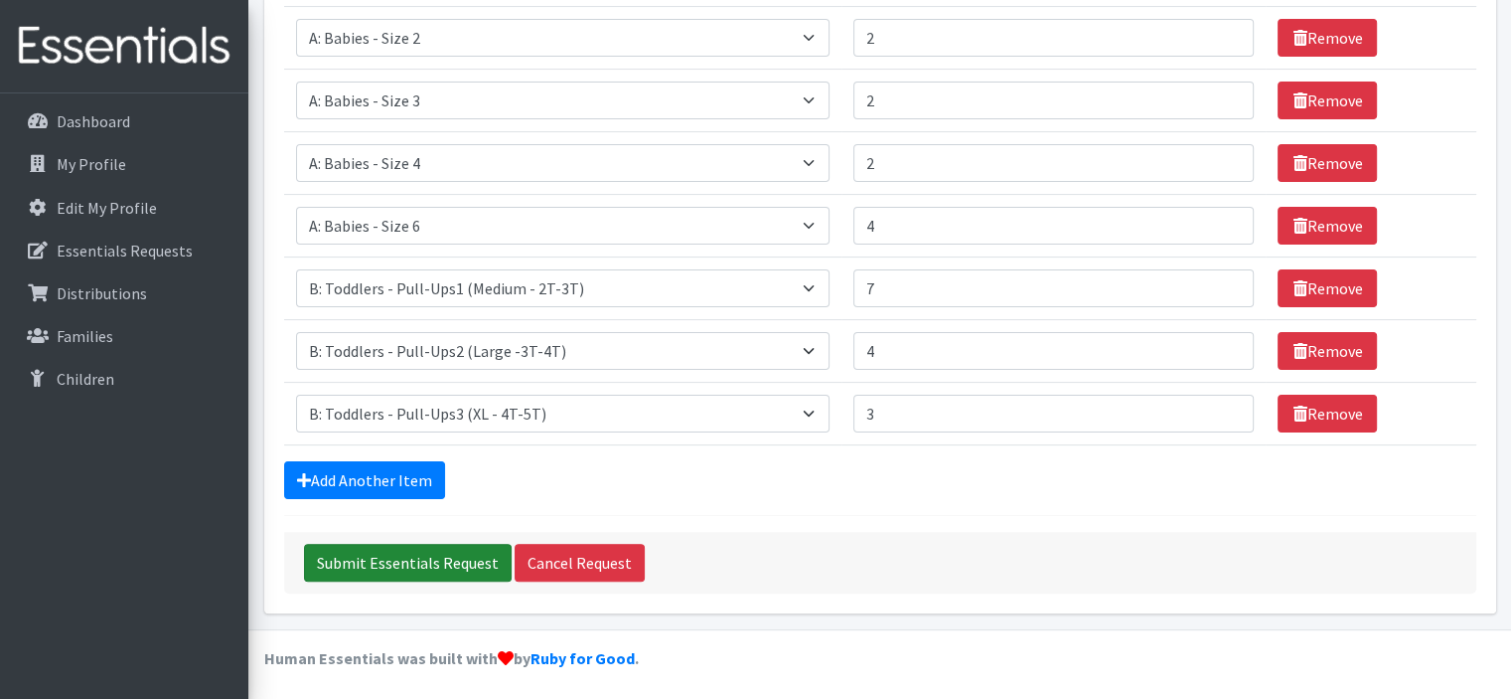
click at [369, 555] on input "Submit Essentials Request" at bounding box center [408, 563] width 208 height 38
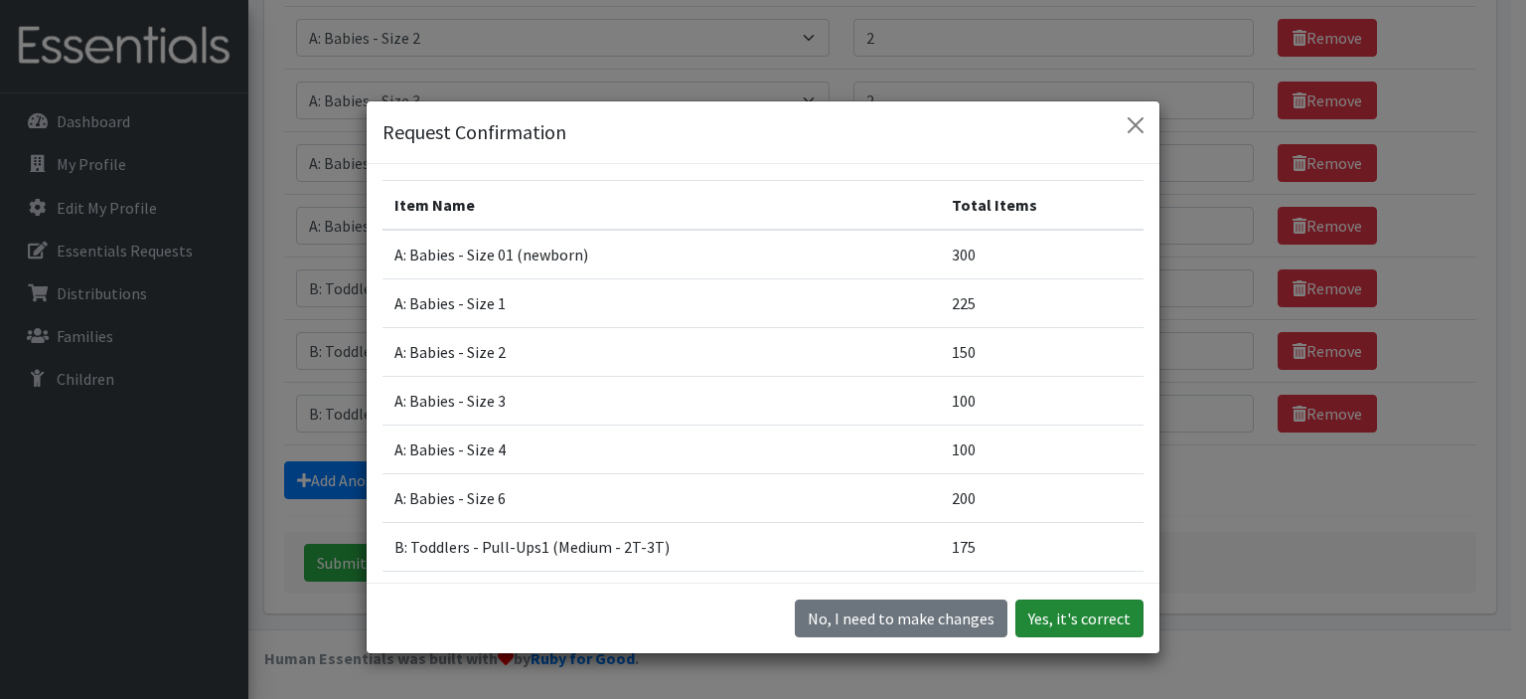
click at [1093, 610] on button "Yes, it's correct" at bounding box center [1079, 618] width 128 height 38
